Goal: Task Accomplishment & Management: Manage account settings

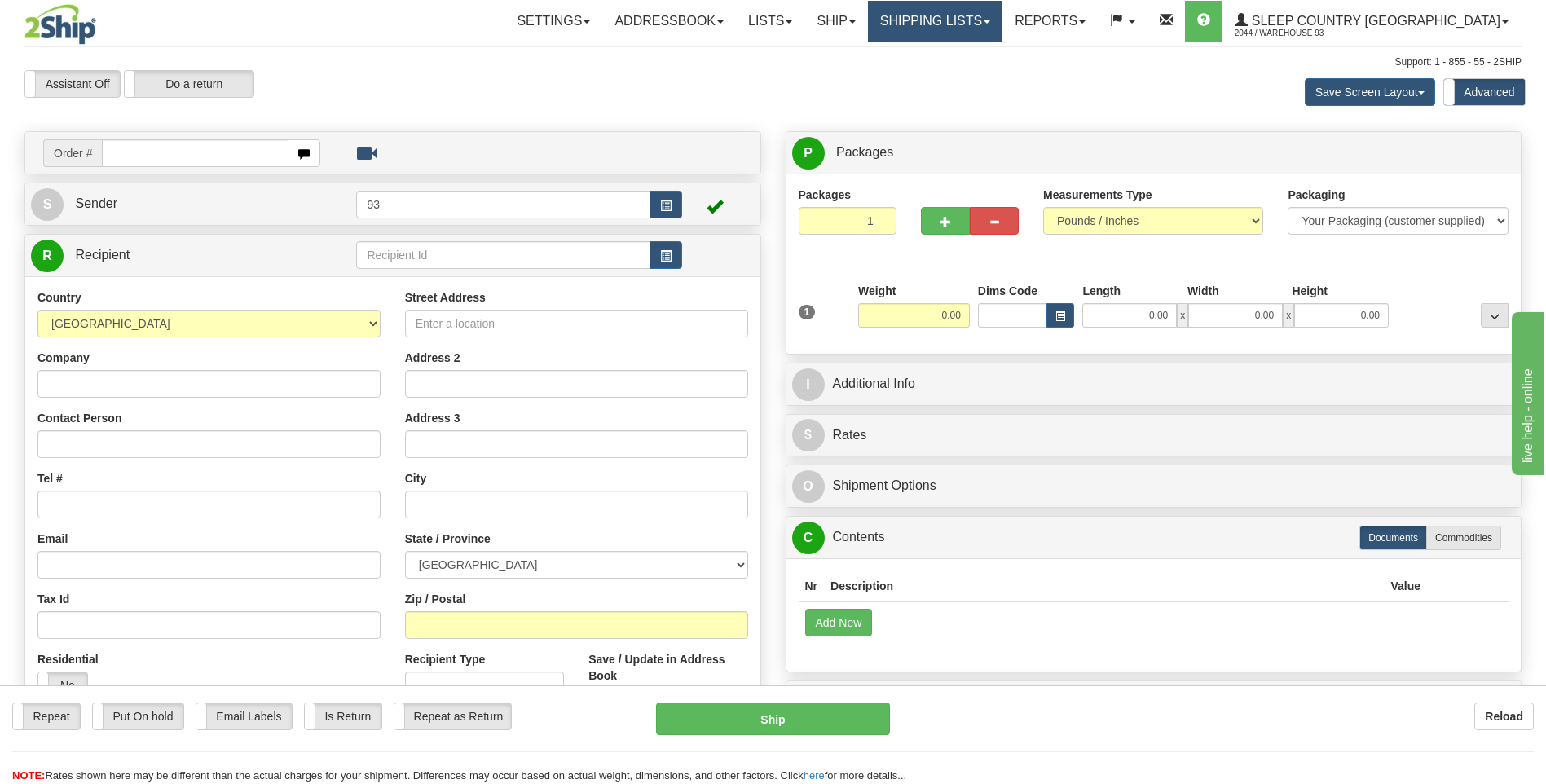
click at [966, 29] on link "Shipping lists" at bounding box center [936, 21] width 135 height 41
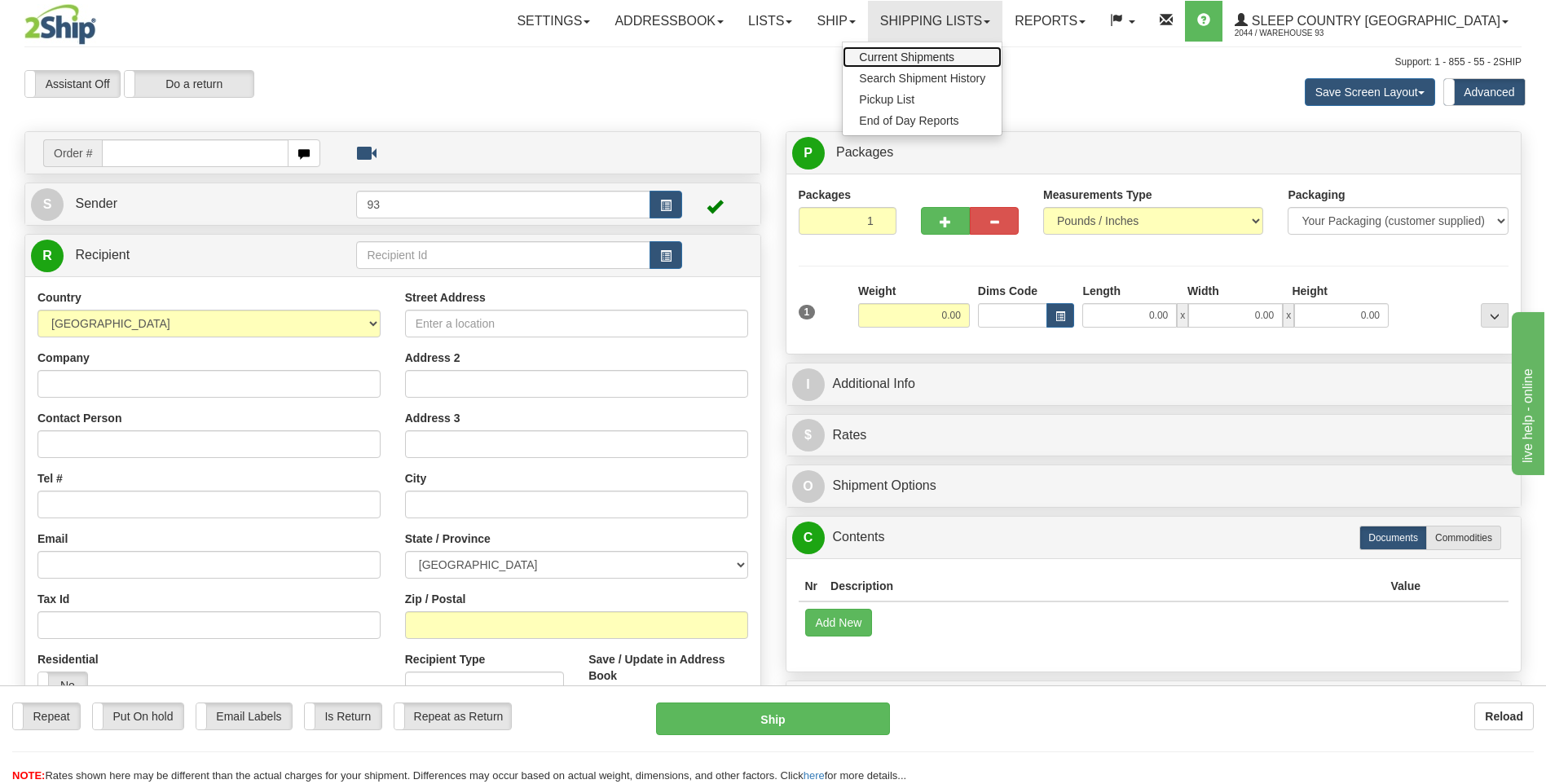
click at [955, 62] on span "Current Shipments" at bounding box center [906, 57] width 95 height 13
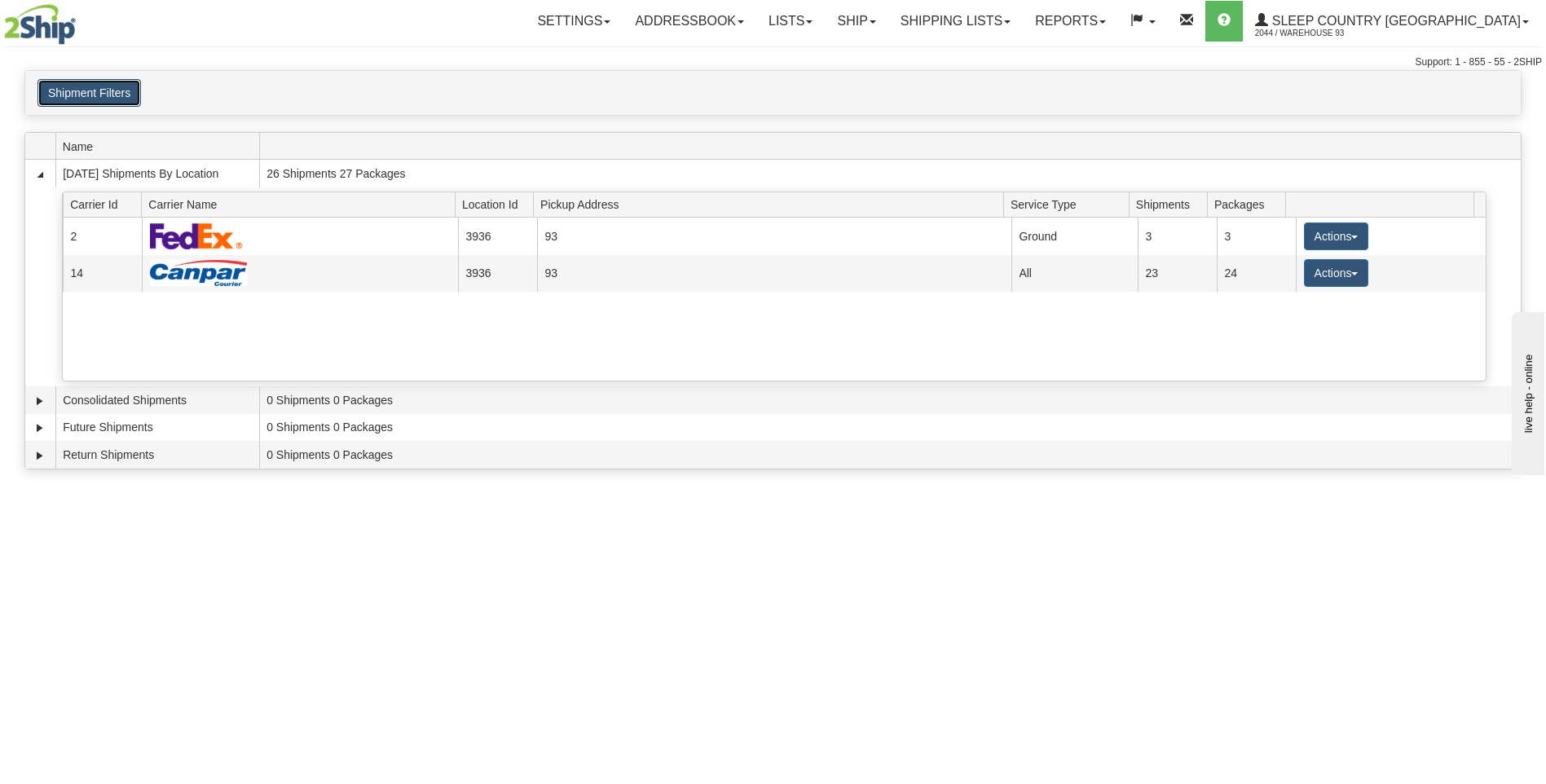
click at [102, 94] on button "Shipment Filters" at bounding box center [90, 93] width 103 height 28
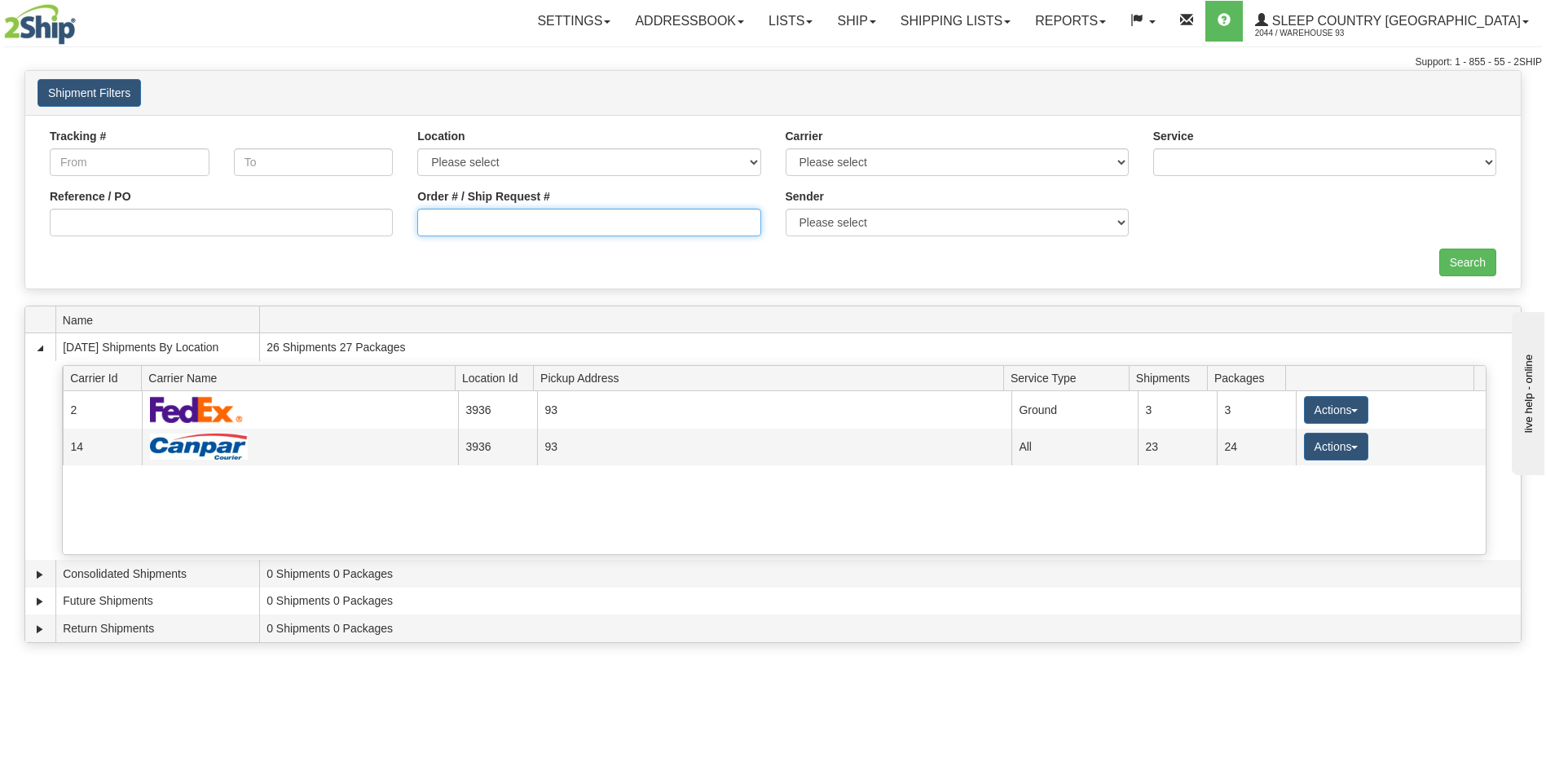
click at [470, 220] on input "Order # / Ship Request #" at bounding box center [589, 223] width 344 height 28
type input "9000I173635"
click at [1467, 261] on input "Search" at bounding box center [1468, 262] width 57 height 28
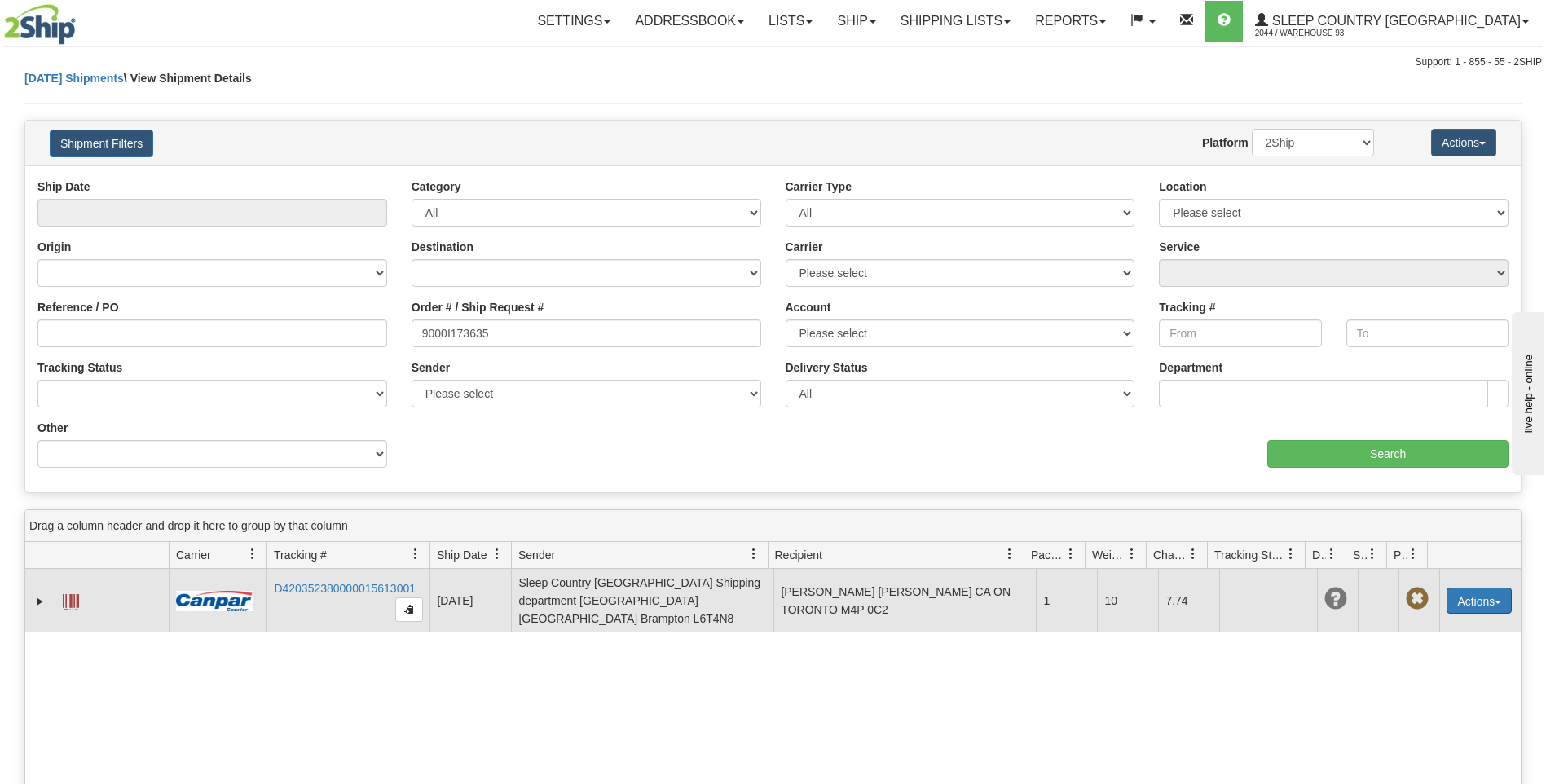
click at [1480, 587] on button "Actions" at bounding box center [1480, 600] width 66 height 26
click at [1432, 688] on link "Delete" at bounding box center [1445, 694] width 130 height 21
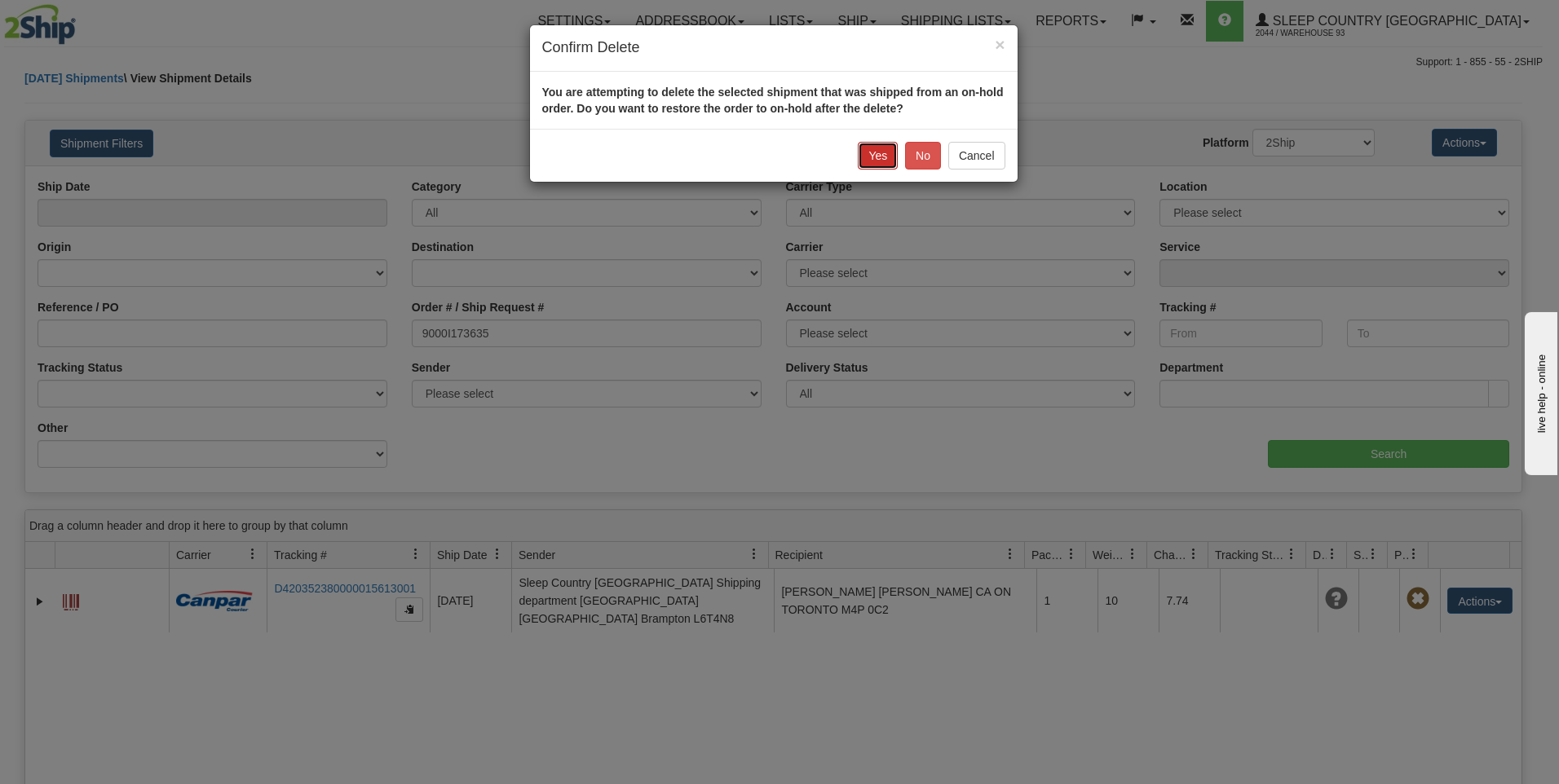
click at [876, 152] on button "Yes" at bounding box center [877, 156] width 40 height 28
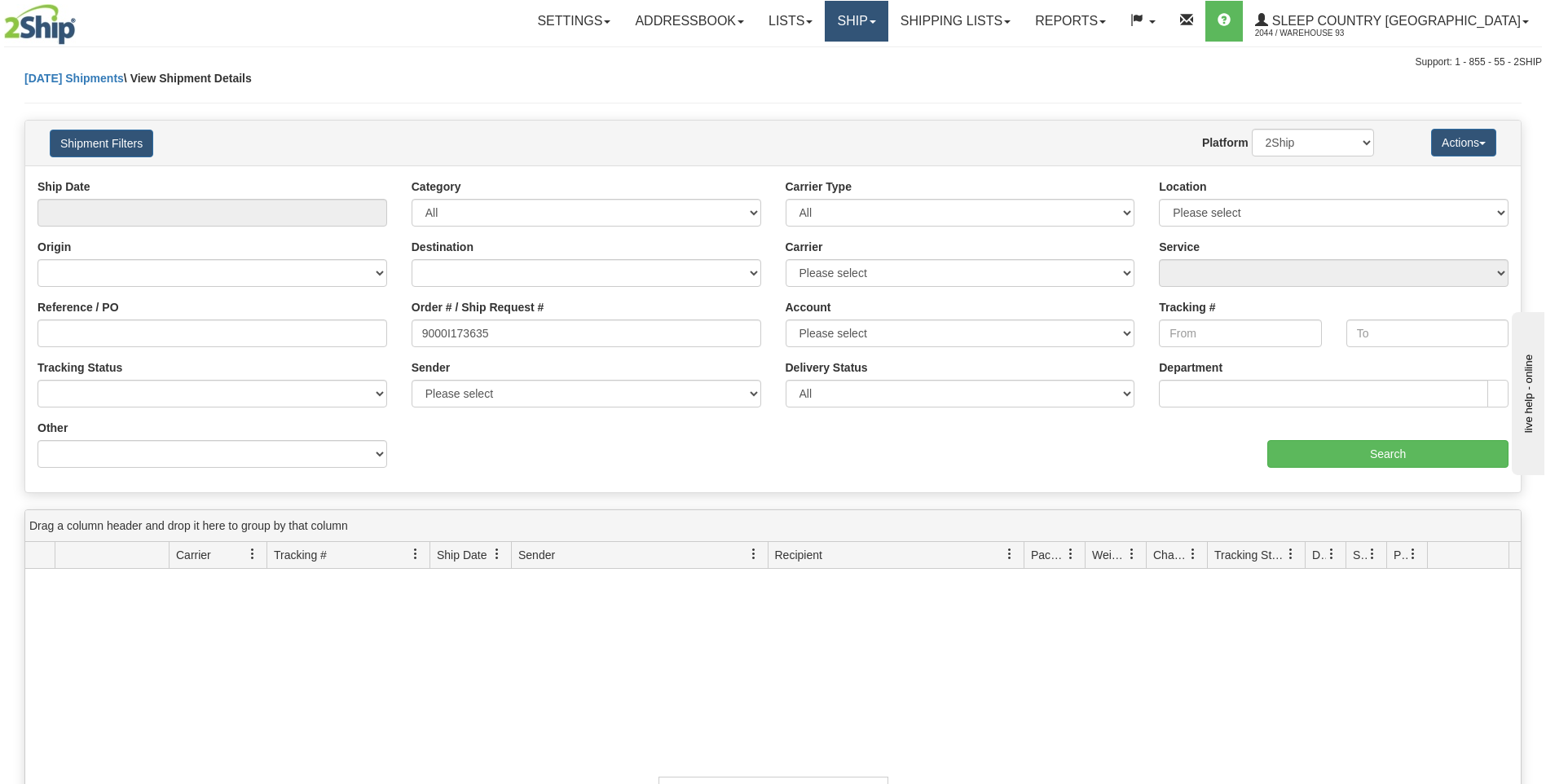
click at [888, 18] on link "Ship" at bounding box center [856, 21] width 63 height 41
click at [888, 56] on link "Ship Screen" at bounding box center [814, 56] width 148 height 21
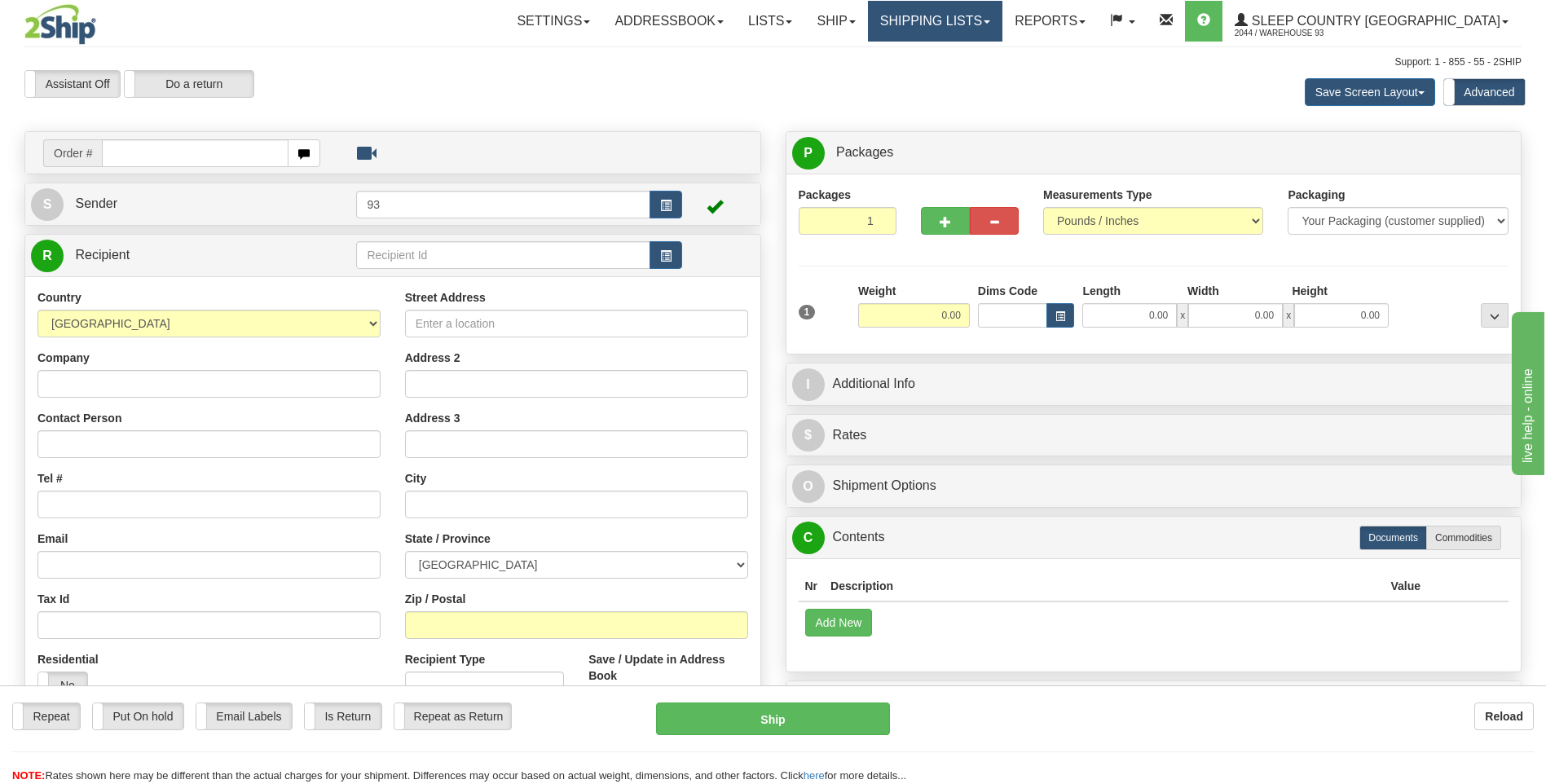
click at [952, 26] on link "Shipping lists" at bounding box center [936, 21] width 135 height 41
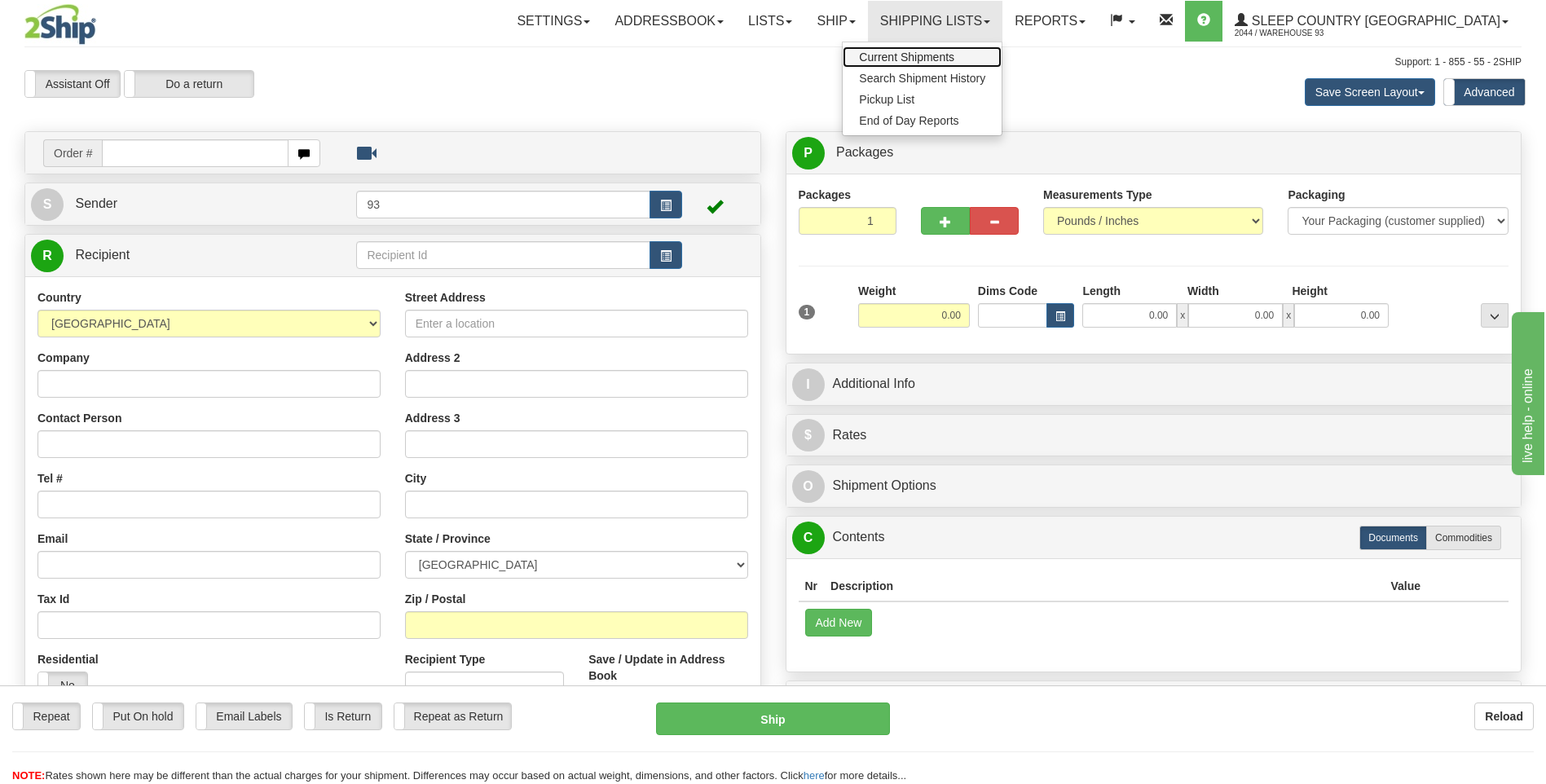
click at [952, 56] on span "Current Shipments" at bounding box center [906, 57] width 95 height 13
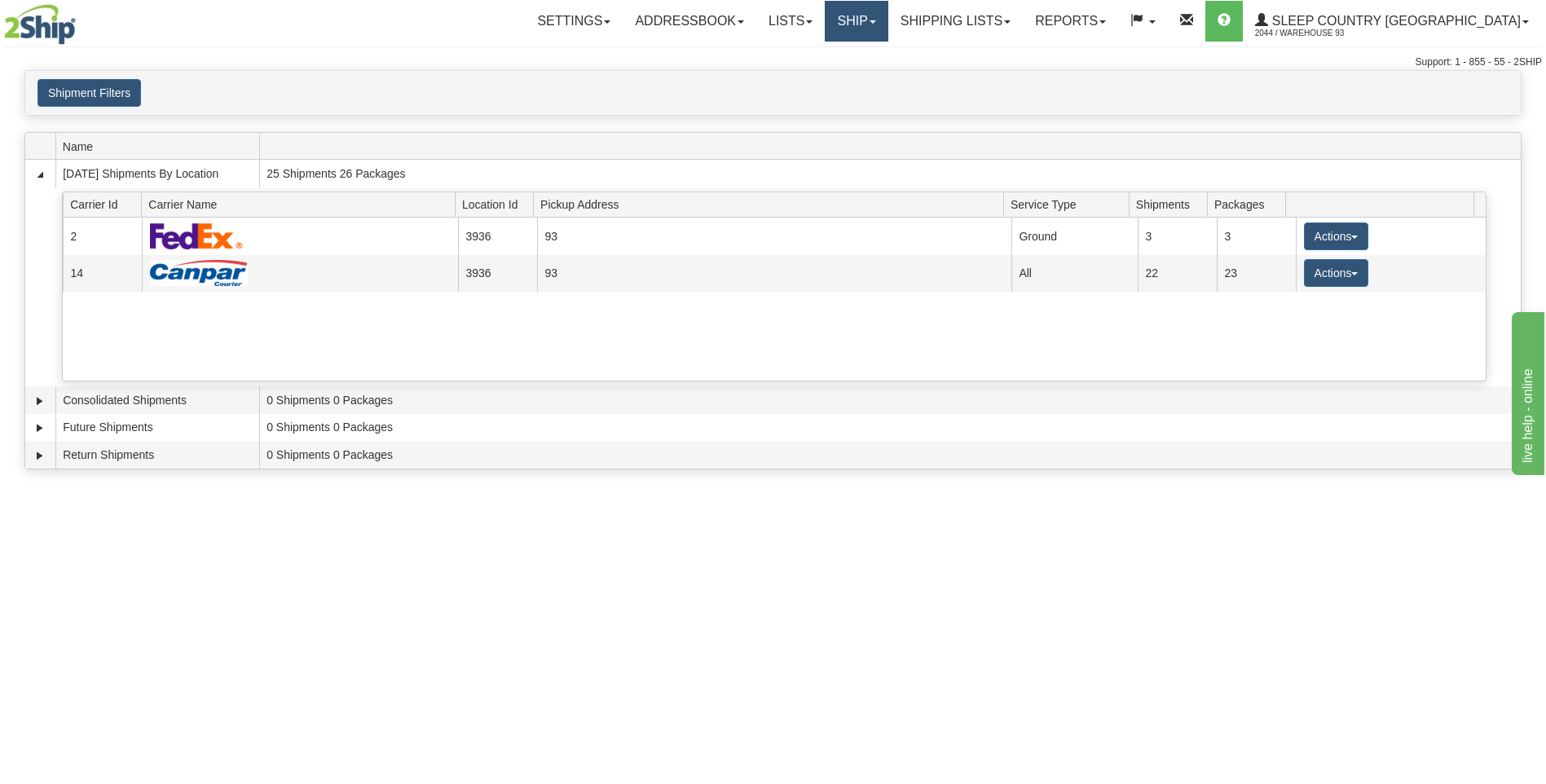
click at [888, 19] on link "Ship" at bounding box center [856, 21] width 63 height 41
click at [888, 52] on link "Ship Screen" at bounding box center [814, 56] width 148 height 21
